Goal: Complete application form

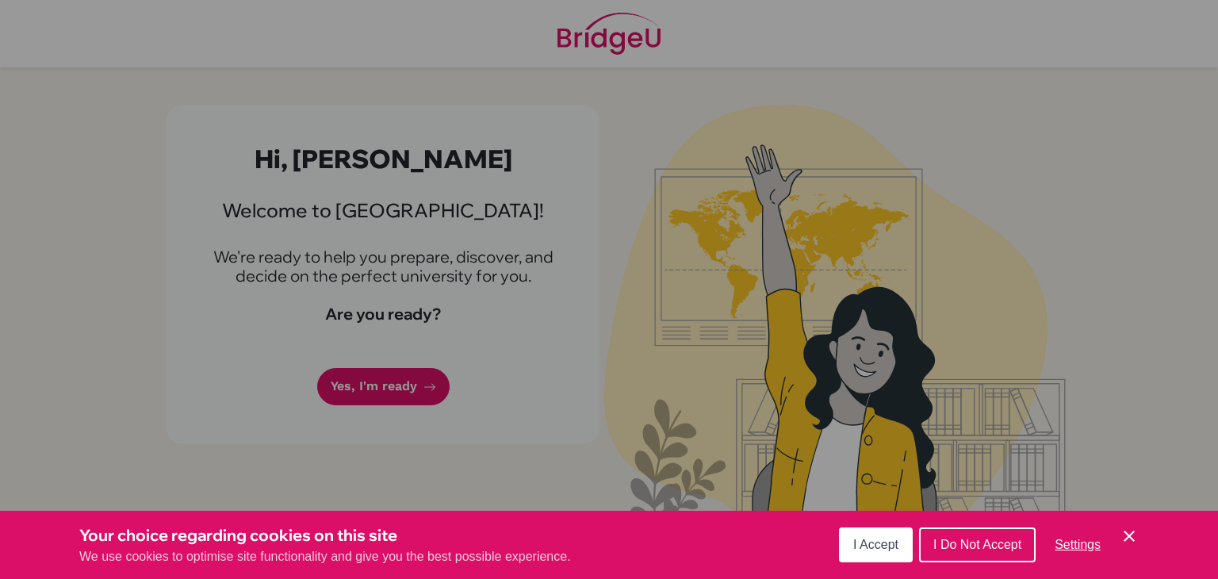
click at [897, 539] on span "I Accept" at bounding box center [875, 543] width 45 height 13
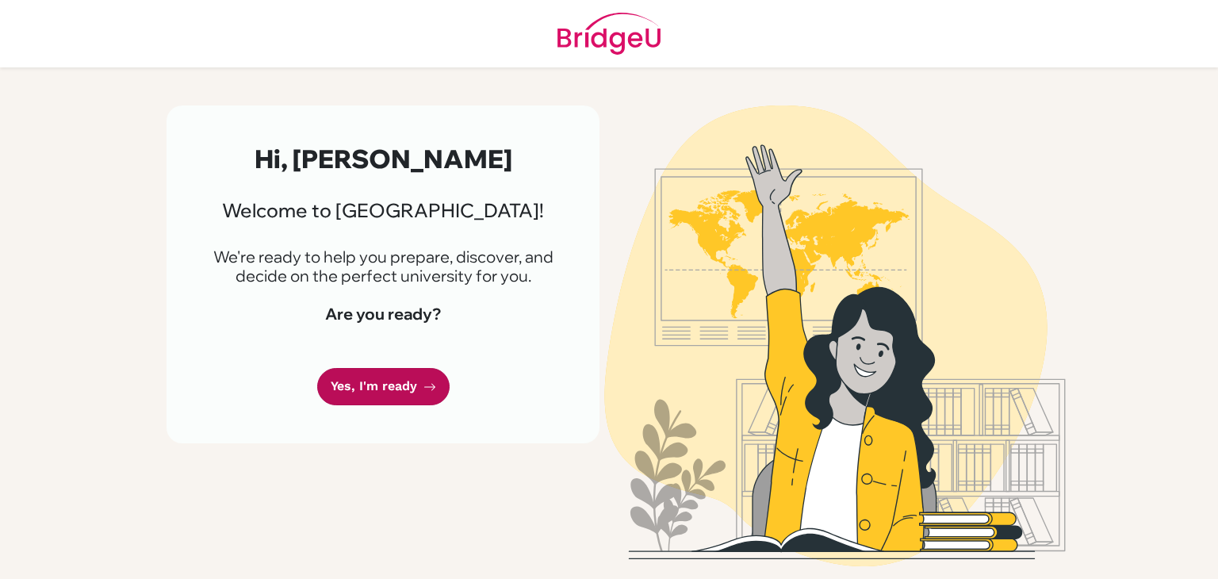
click at [388, 377] on link "Yes, I'm ready" at bounding box center [383, 386] width 132 height 37
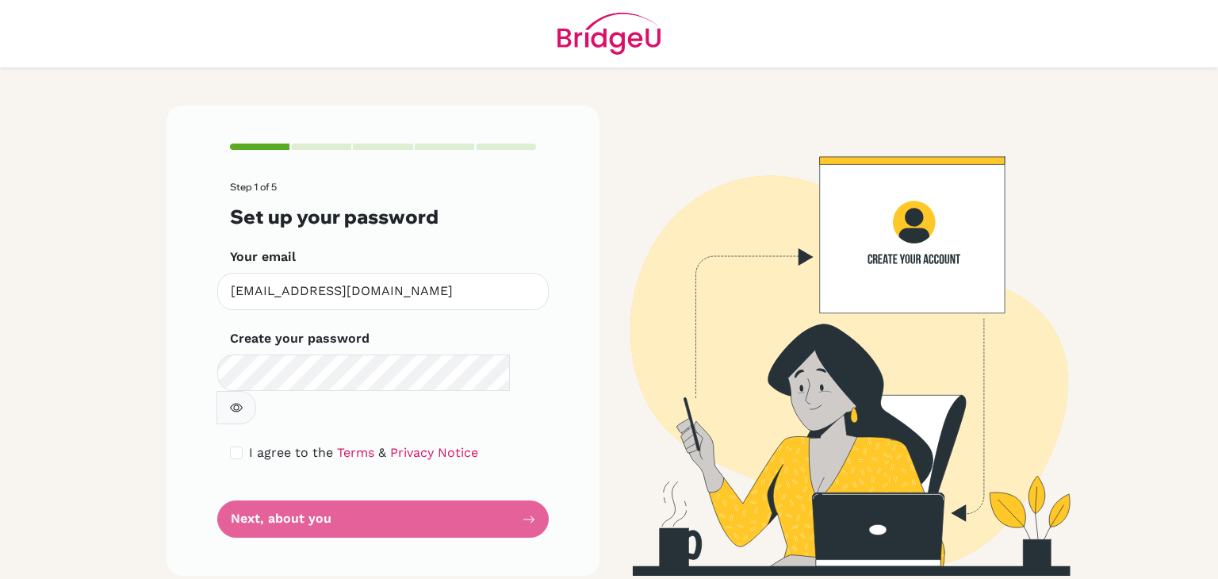
click at [245, 392] on form "Step 1 of 5 Set up your password Your email 200047@acis.ac.th Invalid email Cre…" at bounding box center [383, 360] width 306 height 356
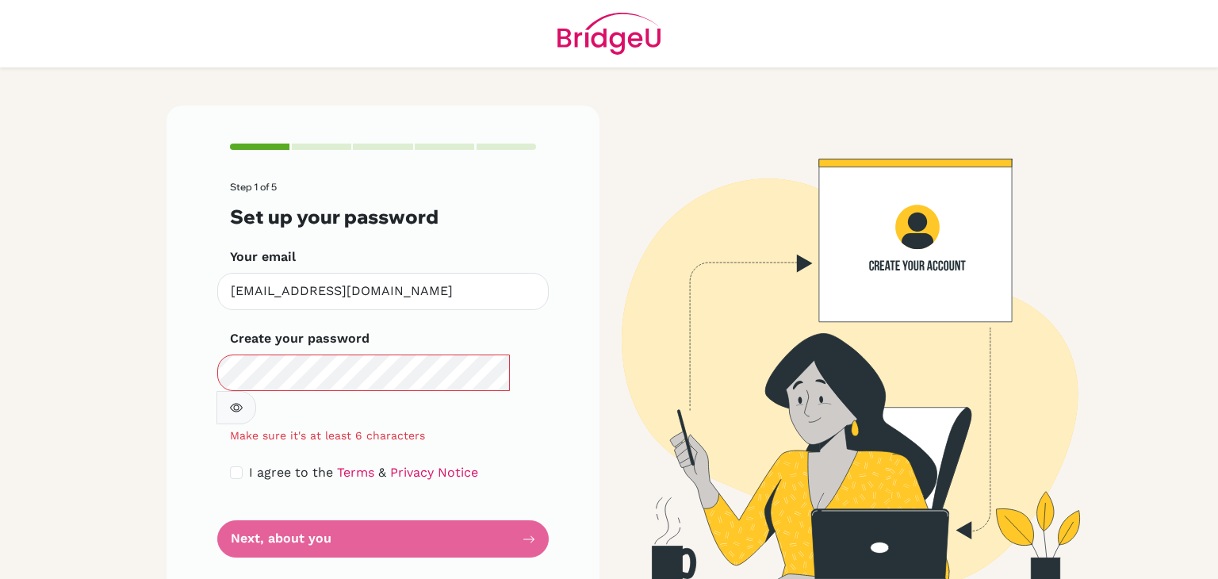
click at [243, 401] on icon "button" at bounding box center [236, 407] width 13 height 13
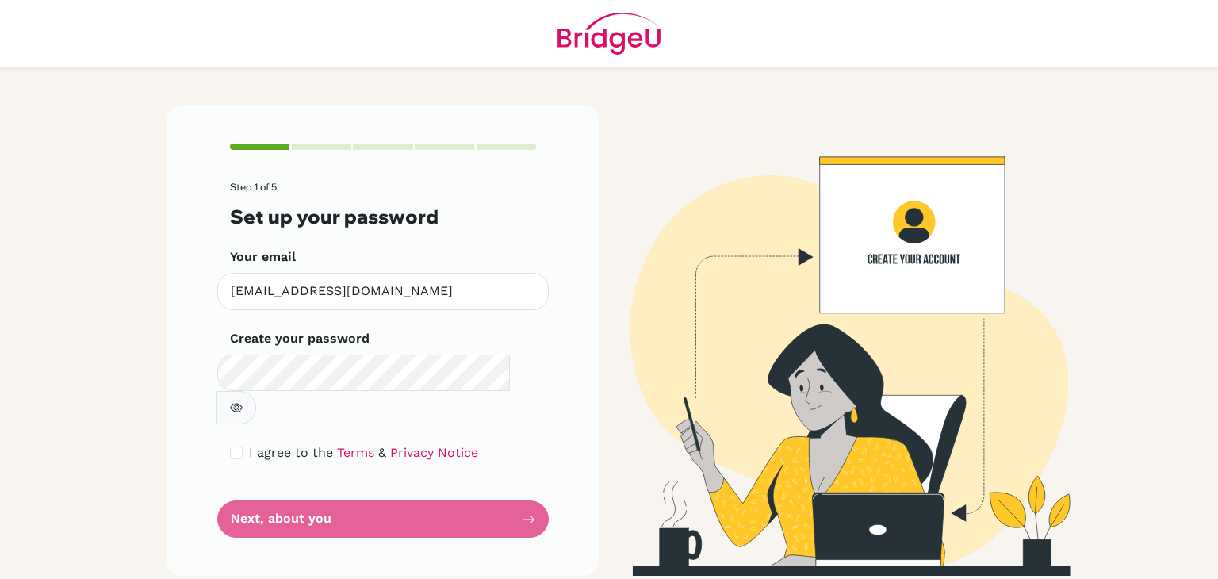
click at [369, 487] on form "Step 1 of 5 Set up your password Your email 200047@acis.ac.th Invalid email Cre…" at bounding box center [383, 360] width 306 height 356
click at [432, 489] on form "Step 1 of 5 Set up your password Your email 200047@acis.ac.th Invalid email Cre…" at bounding box center [383, 360] width 306 height 356
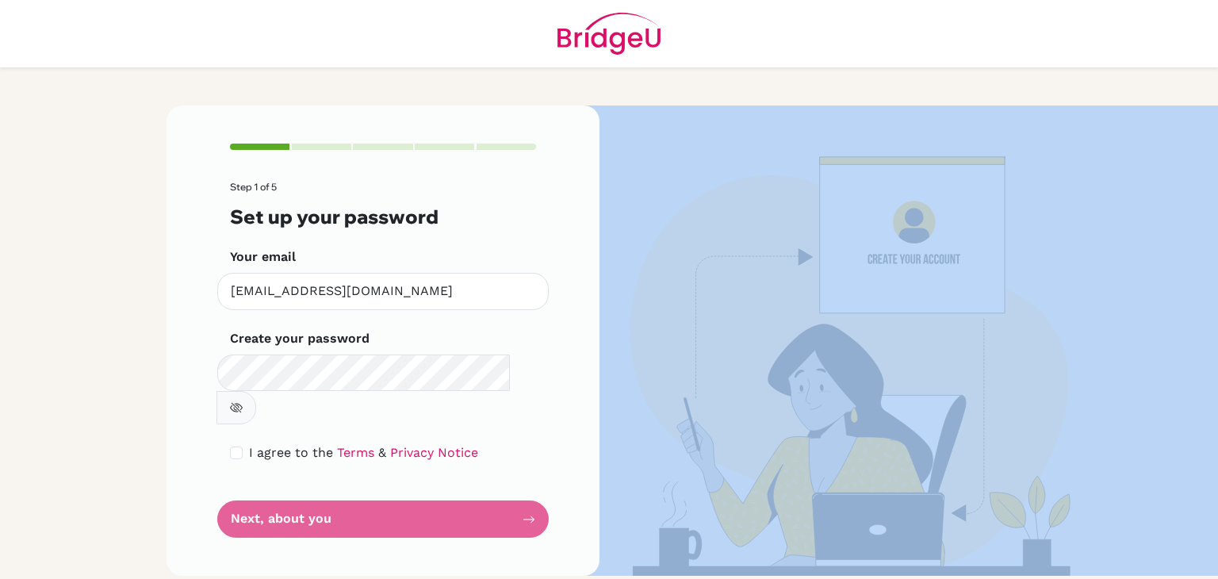
click at [432, 489] on form "Step 1 of 5 Set up your password Your email 200047@acis.ac.th Invalid email Cre…" at bounding box center [383, 360] width 306 height 356
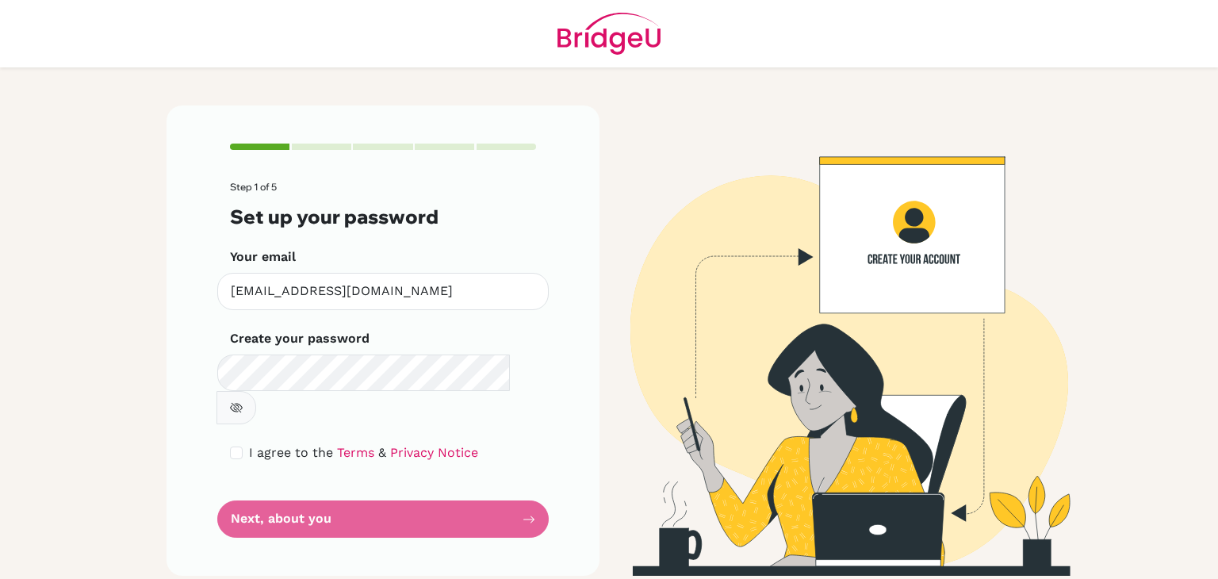
click at [431, 484] on form "Step 1 of 5 Set up your password Your email 200047@acis.ac.th Invalid email Cre…" at bounding box center [383, 360] width 306 height 356
click at [126, 377] on main "Step 1 of 5 Set up your password Your email 200047@acis.ac.th Invalid email Cre…" at bounding box center [609, 289] width 1218 height 579
click at [243, 401] on icon "button" at bounding box center [236, 407] width 13 height 13
click at [473, 478] on form "Step 1 of 5 Set up your password Your email 200047@acis.ac.th Invalid email Cre…" at bounding box center [383, 360] width 306 height 356
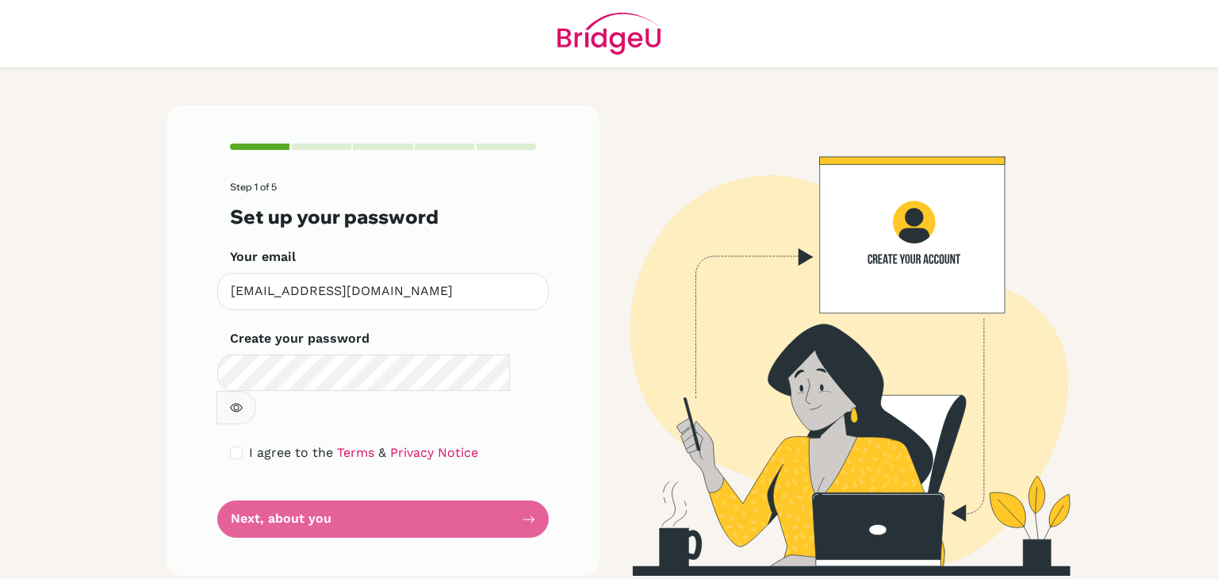
click at [473, 478] on form "Step 1 of 5 Set up your password Your email 200047@acis.ac.th Invalid email Cre…" at bounding box center [383, 360] width 306 height 356
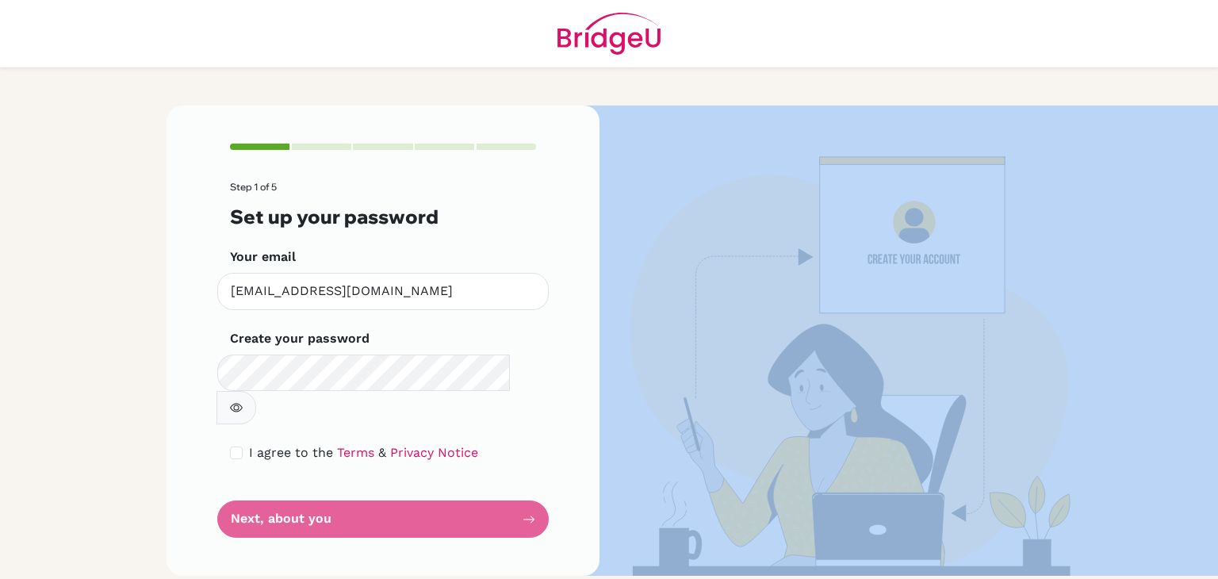
click at [243, 403] on icon "button" at bounding box center [236, 407] width 13 height 9
click at [246, 443] on div "I agree to the Terms & Privacy Notice" at bounding box center [383, 452] width 306 height 19
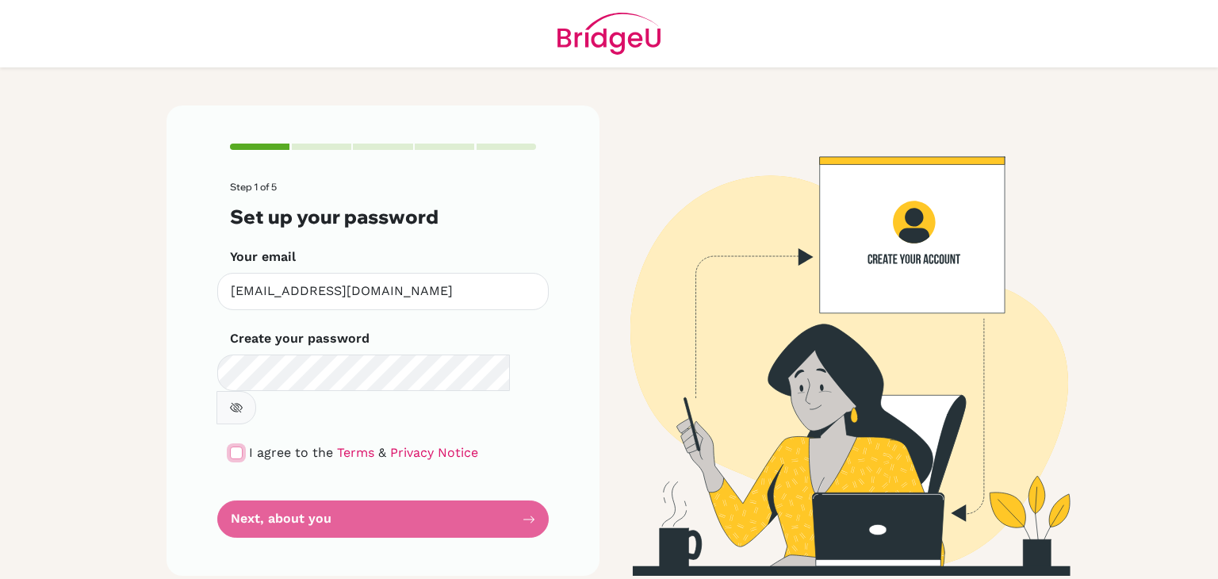
click at [238, 446] on input "checkbox" at bounding box center [236, 452] width 13 height 13
checkbox input "true"
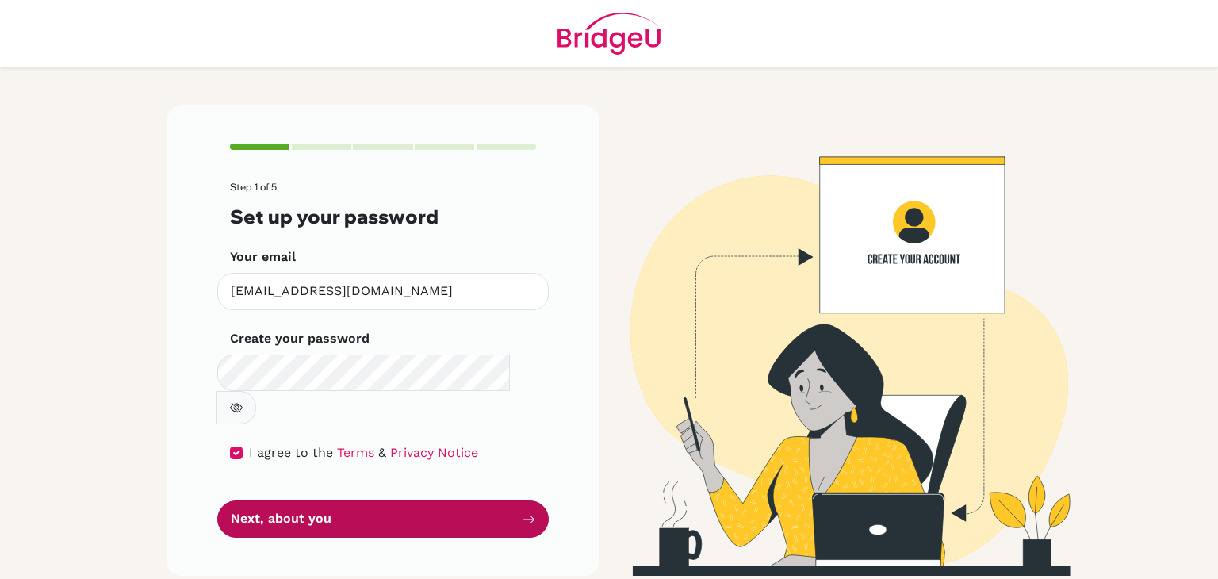
click at [472, 500] on button "Next, about you" at bounding box center [382, 518] width 331 height 37
click at [434, 500] on button "Next, about you" at bounding box center [382, 518] width 331 height 37
click at [433, 500] on button "Next, about you" at bounding box center [382, 518] width 331 height 37
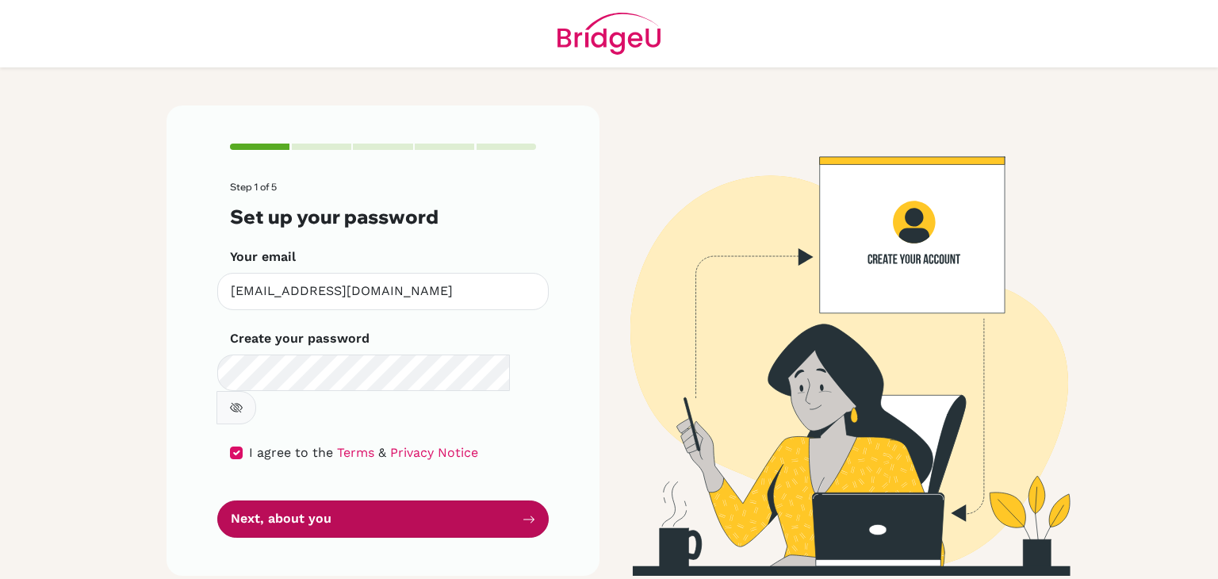
click at [433, 500] on button "Next, about you" at bounding box center [382, 518] width 331 height 37
